Goal: Task Accomplishment & Management: Manage account settings

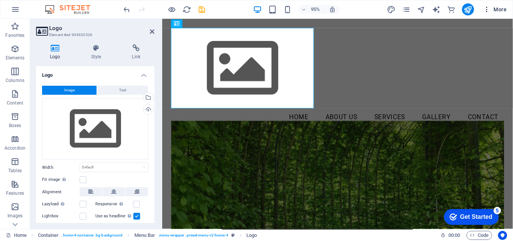
click at [486, 10] on icon "button" at bounding box center [487, 10] width 8 height 8
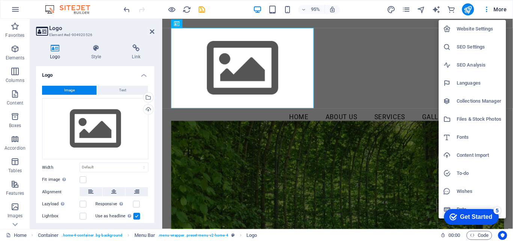
click at [104, 124] on div at bounding box center [256, 120] width 513 height 241
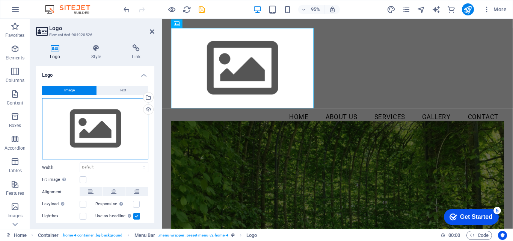
click at [83, 117] on div "Drag files here, click to choose files or select files from Files or our free s…" at bounding box center [95, 129] width 106 height 62
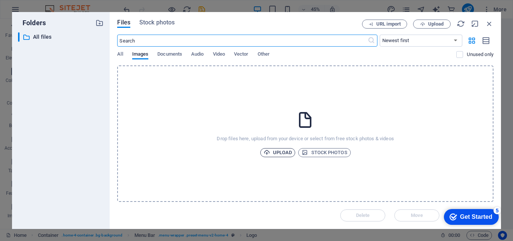
click at [278, 151] on span "Upload" at bounding box center [278, 152] width 29 height 9
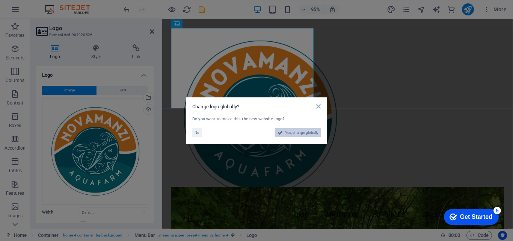
click at [288, 131] on span "Yes, change globally" at bounding box center [301, 132] width 33 height 9
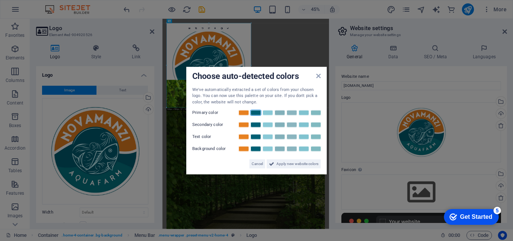
click at [257, 111] on link at bounding box center [255, 113] width 11 height 6
click at [242, 125] on link at bounding box center [243, 125] width 11 height 6
click at [256, 137] on link at bounding box center [255, 137] width 11 height 6
click at [268, 112] on link at bounding box center [267, 113] width 11 height 6
click at [302, 164] on span "Apply new website colors" at bounding box center [297, 163] width 42 height 9
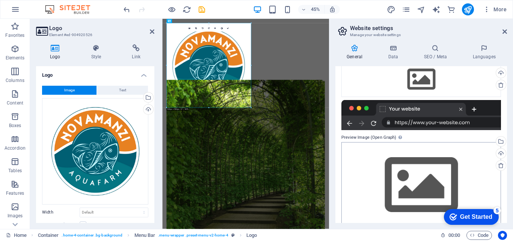
scroll to position [75, 0]
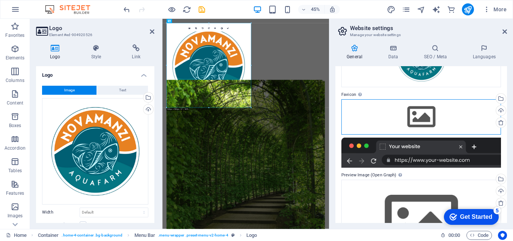
click at [414, 119] on div "Drag files here, click to choose files or select files from Files or our free s…" at bounding box center [421, 116] width 160 height 35
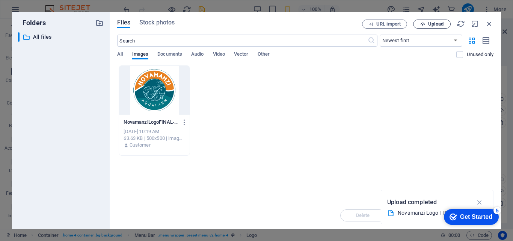
click at [432, 25] on span "Upload" at bounding box center [435, 24] width 15 height 5
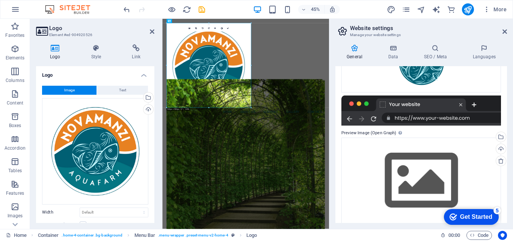
scroll to position [149, 0]
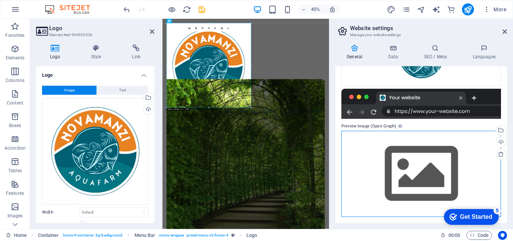
click at [410, 170] on div "Drag files here, click to choose files or select files from Files or our free s…" at bounding box center [421, 174] width 160 height 86
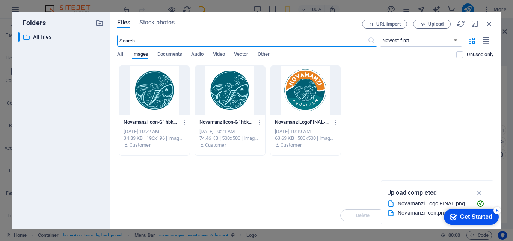
click at [223, 87] on div at bounding box center [230, 90] width 70 height 49
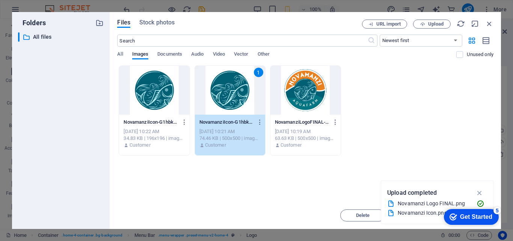
click at [161, 87] on div at bounding box center [154, 90] width 70 height 49
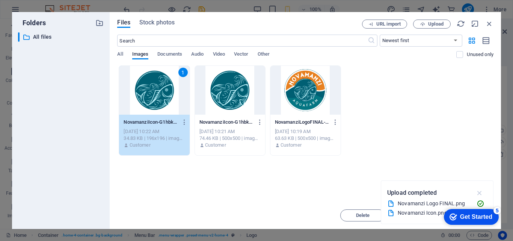
click at [479, 191] on icon "button" at bounding box center [479, 192] width 9 height 8
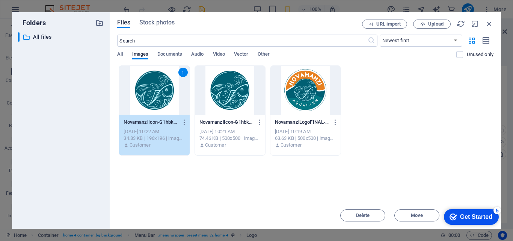
drag, startPoint x: 330, startPoint y: 22, endPoint x: 289, endPoint y: 20, distance: 40.6
click at [289, 20] on div "Files Stock photos" at bounding box center [239, 24] width 245 height 8
click at [167, 94] on div "1" at bounding box center [154, 90] width 70 height 49
click at [167, 93] on div "1" at bounding box center [154, 90] width 70 height 49
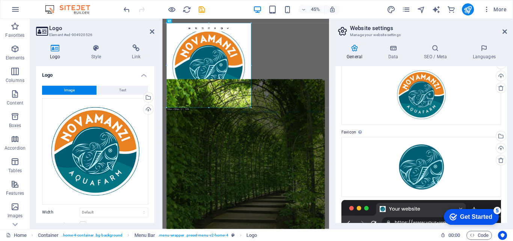
scroll to position [0, 0]
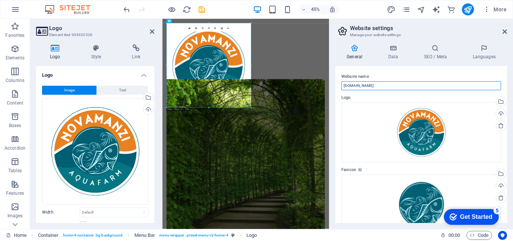
drag, startPoint x: 538, startPoint y: 106, endPoint x: 383, endPoint y: 173, distance: 169.0
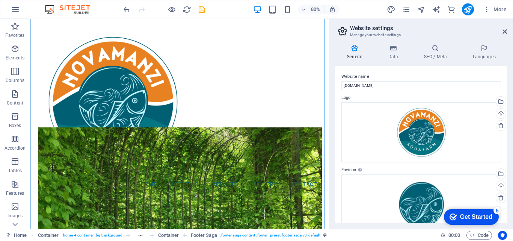
click at [374, 93] on label "Logo" at bounding box center [421, 97] width 160 height 9
click at [371, 86] on input "[DOMAIN_NAME]" at bounding box center [421, 85] width 160 height 9
click at [371, 85] on input "[DOMAIN_NAME]" at bounding box center [421, 85] width 160 height 9
type input "Novamanzi Aquafarm"
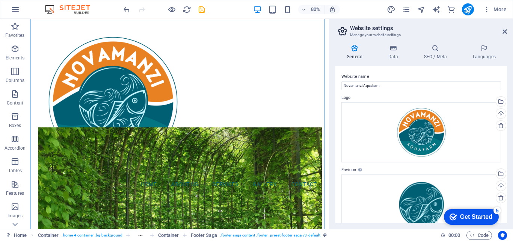
click at [331, 69] on div "General Data SEO / Meta Languages Website name Novamanzi Aquafarm Logo Drag fil…" at bounding box center [421, 133] width 184 height 190
click at [505, 31] on icon at bounding box center [504, 32] width 5 height 6
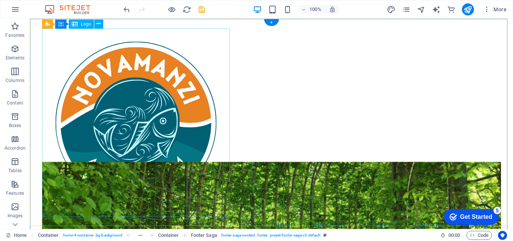
click at [199, 157] on div at bounding box center [271, 123] width 459 height 188
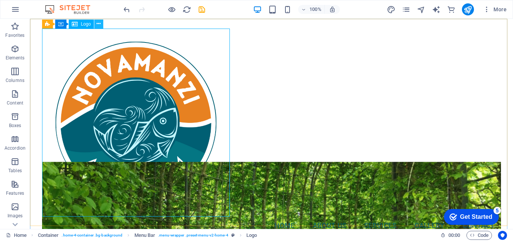
click at [96, 23] on button at bounding box center [98, 24] width 9 height 9
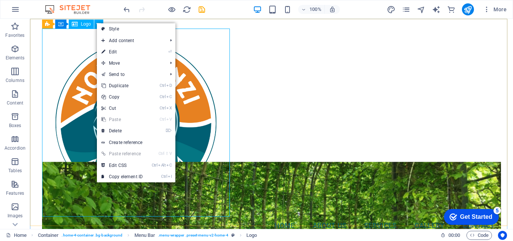
click at [81, 25] on span "Logo" at bounding box center [86, 24] width 10 height 5
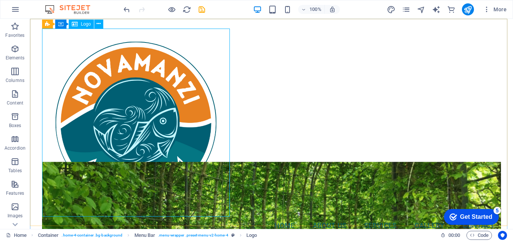
click at [81, 25] on span "Logo" at bounding box center [86, 24] width 10 height 5
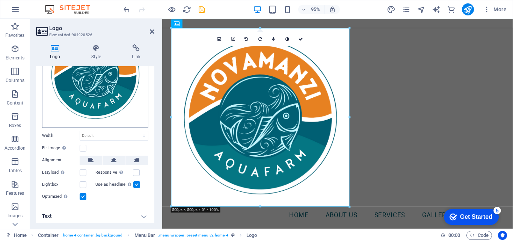
scroll to position [77, 0]
click at [81, 146] on label at bounding box center [83, 147] width 7 height 7
click at [0, 0] on input "Fit image Automatically fit image to a fixed width and height" at bounding box center [0, 0] width 0 height 0
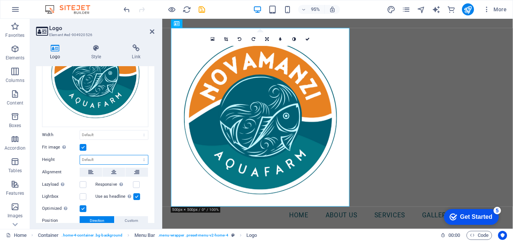
click at [90, 157] on select "Default auto px" at bounding box center [114, 159] width 68 height 9
click at [80, 155] on select "Default auto px" at bounding box center [114, 159] width 68 height 9
click at [89, 155] on select "Default auto px" at bounding box center [114, 159] width 68 height 9
select select "px"
click at [136, 155] on select "Default auto px" at bounding box center [114, 159] width 68 height 9
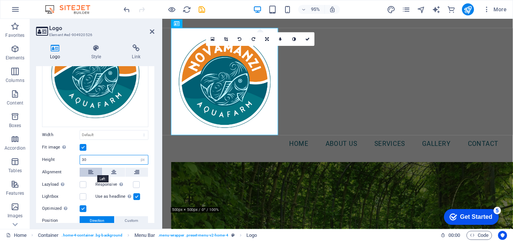
type input "3"
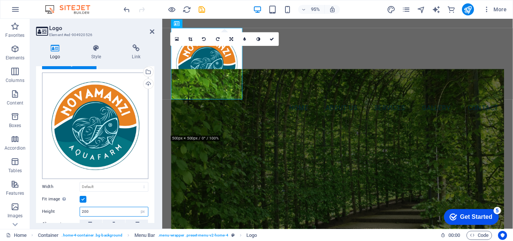
scroll to position [0, 0]
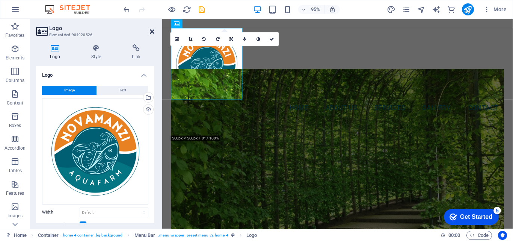
type input "200"
click at [152, 32] on icon at bounding box center [152, 32] width 5 height 6
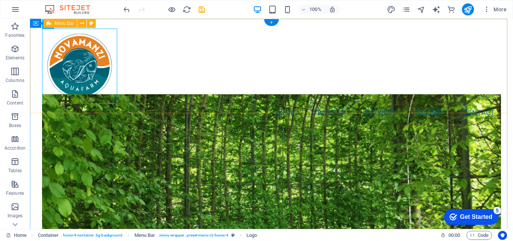
click at [183, 81] on div "Menu Home About Us Services Gallery Contact" at bounding box center [271, 75] width 483 height 113
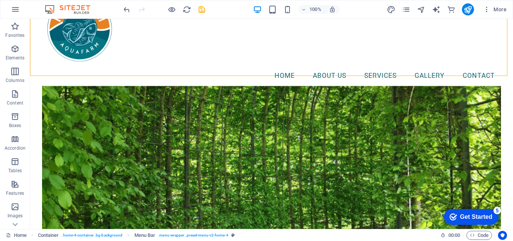
scroll to position [75, 0]
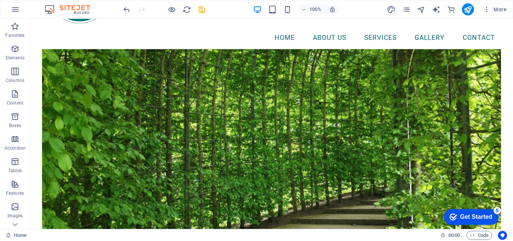
click at [42, 126] on figure at bounding box center [271, 144] width 459 height 191
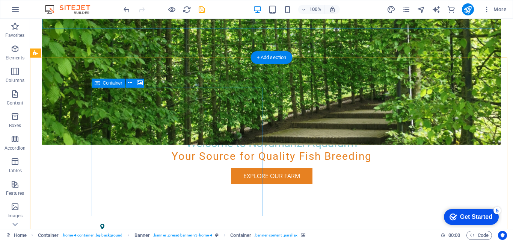
scroll to position [263, 0]
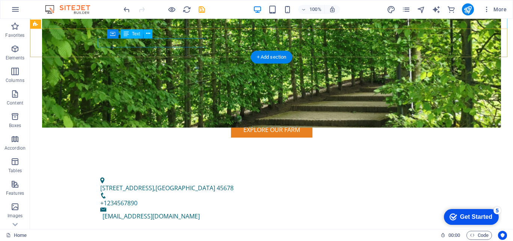
click at [217, 184] on span "45678" at bounding box center [225, 188] width 17 height 8
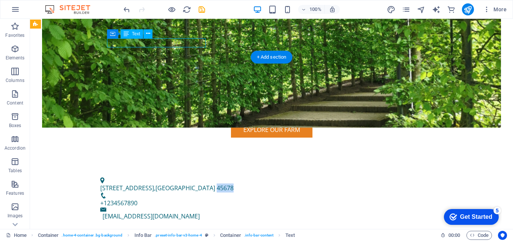
click at [217, 184] on span "45678" at bounding box center [225, 188] width 17 height 8
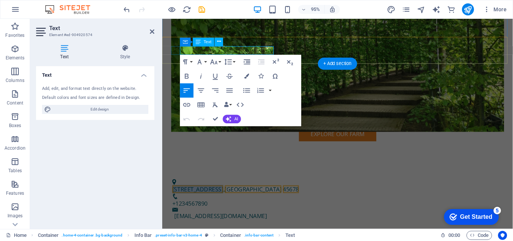
click at [204, 194] on span "[STREET_ADDRESS]" at bounding box center [200, 198] width 54 height 8
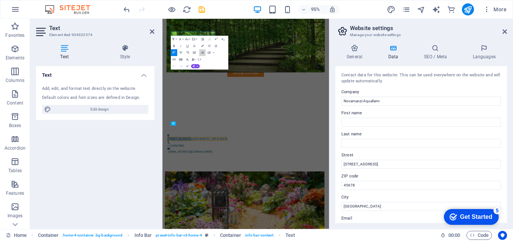
click at [202, 51] on icon "button" at bounding box center [202, 53] width 4 height 4
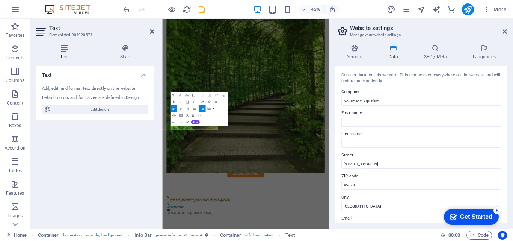
click at [250, 89] on figure at bounding box center [348, 148] width 352 height 425
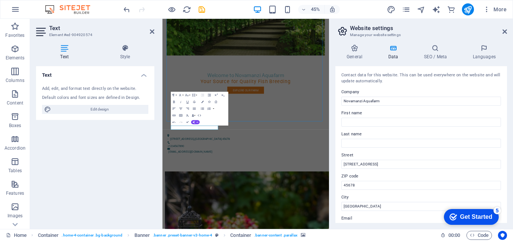
scroll to position [75, 0]
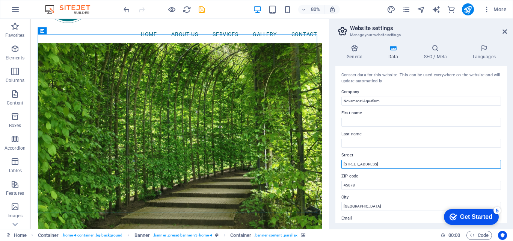
drag, startPoint x: 414, startPoint y: 182, endPoint x: 347, endPoint y: 196, distance: 68.8
click at [373, 167] on input "[STREET_ADDRESS]" at bounding box center [421, 164] width 160 height 9
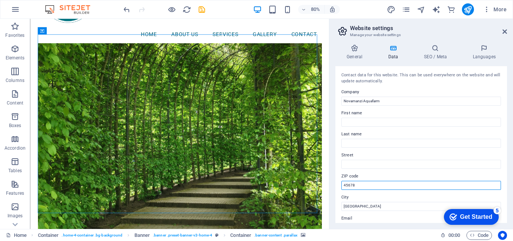
click at [357, 181] on input "45678" at bounding box center [421, 185] width 160 height 9
click at [350, 186] on input "45678" at bounding box center [421, 185] width 160 height 9
type input "1201"
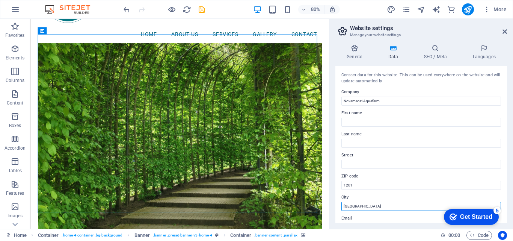
click at [351, 208] on input "[GEOGRAPHIC_DATA]" at bounding box center [421, 206] width 160 height 9
type input "N"
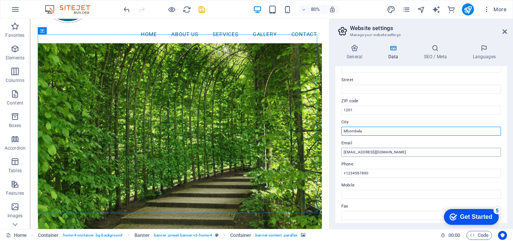
type input "Mbombela"
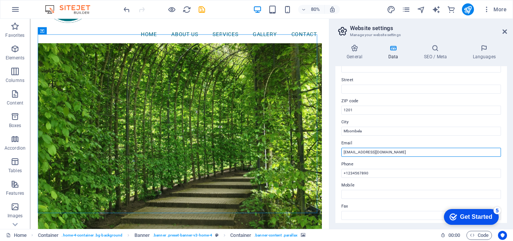
click at [359, 151] on input "[EMAIL_ADDRESS][DOMAIN_NAME]" at bounding box center [421, 152] width 160 height 9
drag, startPoint x: 400, startPoint y: 152, endPoint x: 371, endPoint y: 152, distance: 29.7
click at [371, 152] on input "[EMAIL_ADDRESS][DOMAIN_NAME]" at bounding box center [421, 152] width 160 height 9
type input "[EMAIL_ADDRESS][DOMAIN_NAME]"
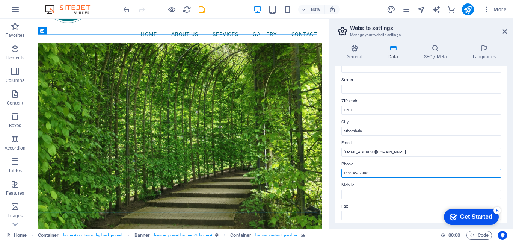
click at [375, 174] on input "+1234567890" at bounding box center [421, 173] width 160 height 9
click at [360, 172] on input "+1234567890" at bounding box center [421, 173] width 160 height 9
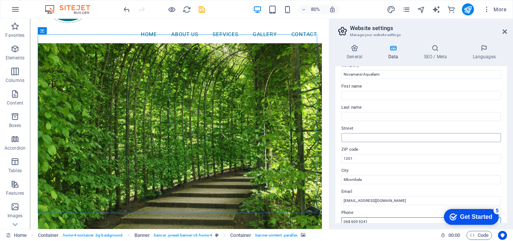
scroll to position [0, 0]
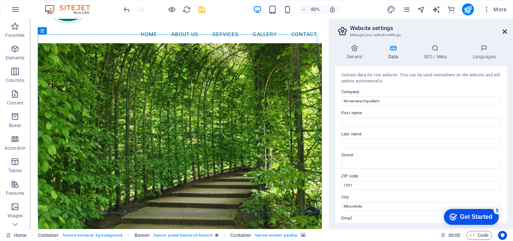
type input "068 609 9241"
click at [502, 30] on icon at bounding box center [504, 32] width 5 height 6
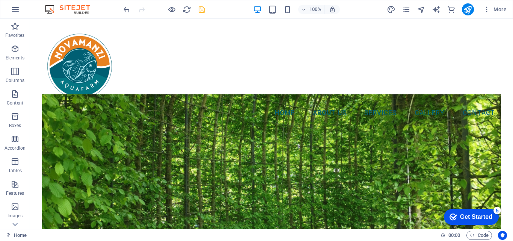
click at [202, 9] on icon "save" at bounding box center [201, 9] width 9 height 9
click at [16, 8] on icon "button" at bounding box center [15, 9] width 9 height 9
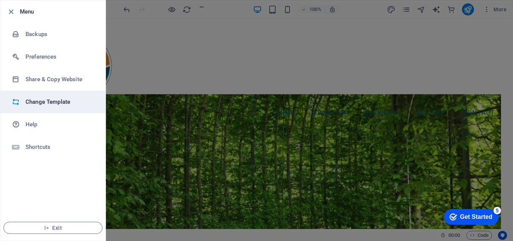
click at [45, 102] on h6 "Change Template" at bounding box center [60, 101] width 69 height 9
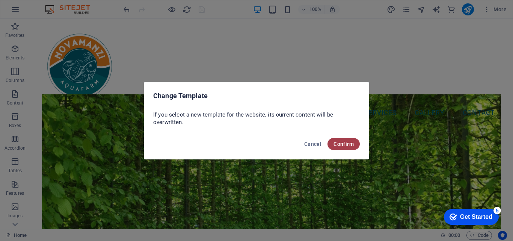
click at [340, 143] on span "Confirm" at bounding box center [343, 144] width 20 height 6
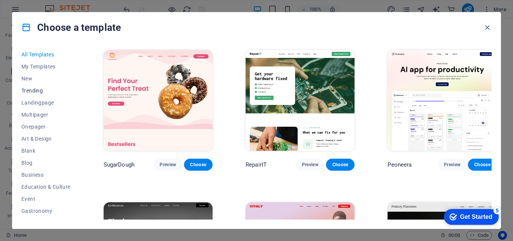
click at [40, 90] on span "Trending" at bounding box center [45, 90] width 49 height 6
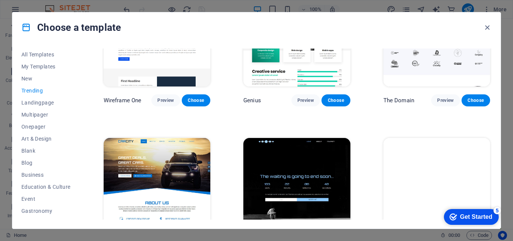
scroll to position [693, 0]
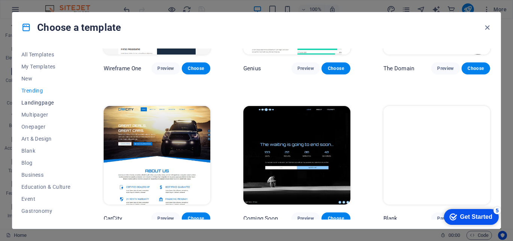
click at [37, 102] on span "Landingpage" at bounding box center [45, 102] width 49 height 6
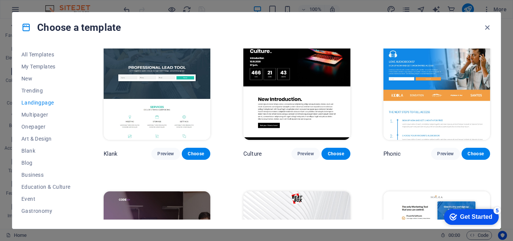
scroll to position [0, 0]
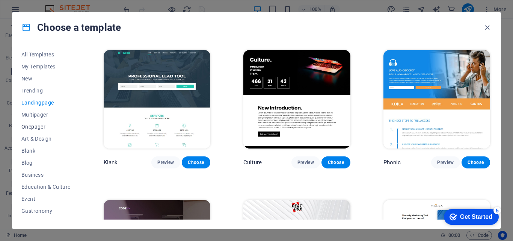
click at [42, 122] on button "Onepager" at bounding box center [45, 126] width 49 height 12
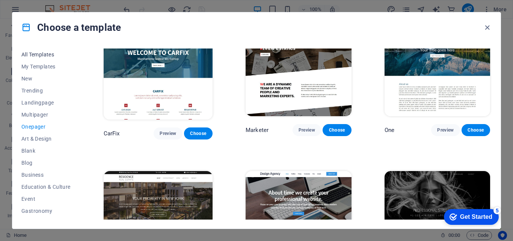
click at [45, 52] on span "All Templates" at bounding box center [45, 54] width 49 height 6
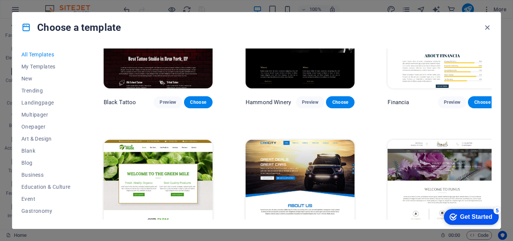
scroll to position [4767, 0]
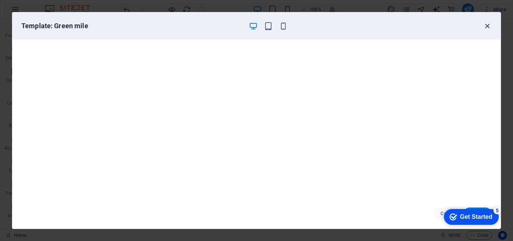
click at [488, 25] on icon "button" at bounding box center [487, 26] width 9 height 9
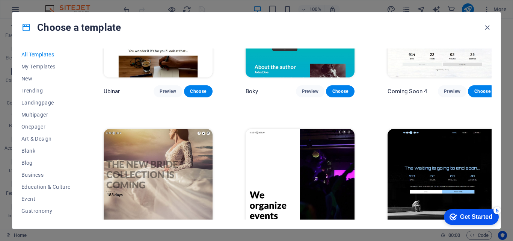
scroll to position [8606, 0]
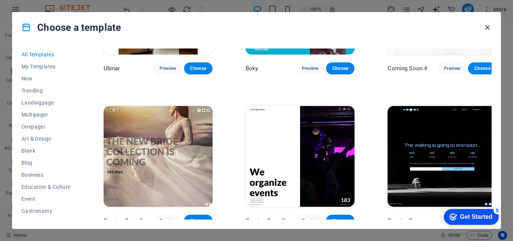
click at [486, 28] on icon "button" at bounding box center [487, 27] width 9 height 9
